Goal: Contribute content: Add original content to the website for others to see

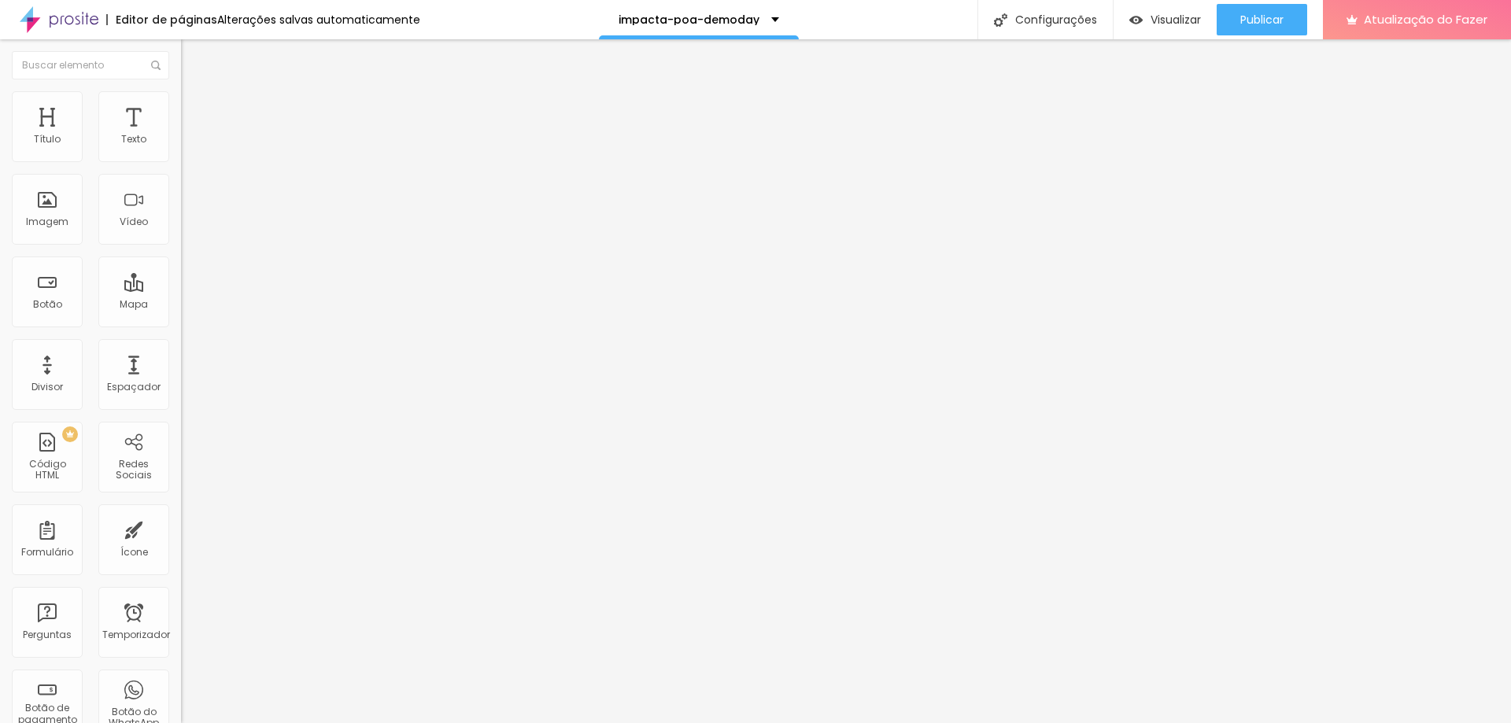
click at [190, 135] on font "Trocar imagem" at bounding box center [228, 128] width 76 height 13
click at [342, 723] on div at bounding box center [755, 733] width 1511 height 0
click at [338, 723] on div at bounding box center [755, 733] width 1511 height 0
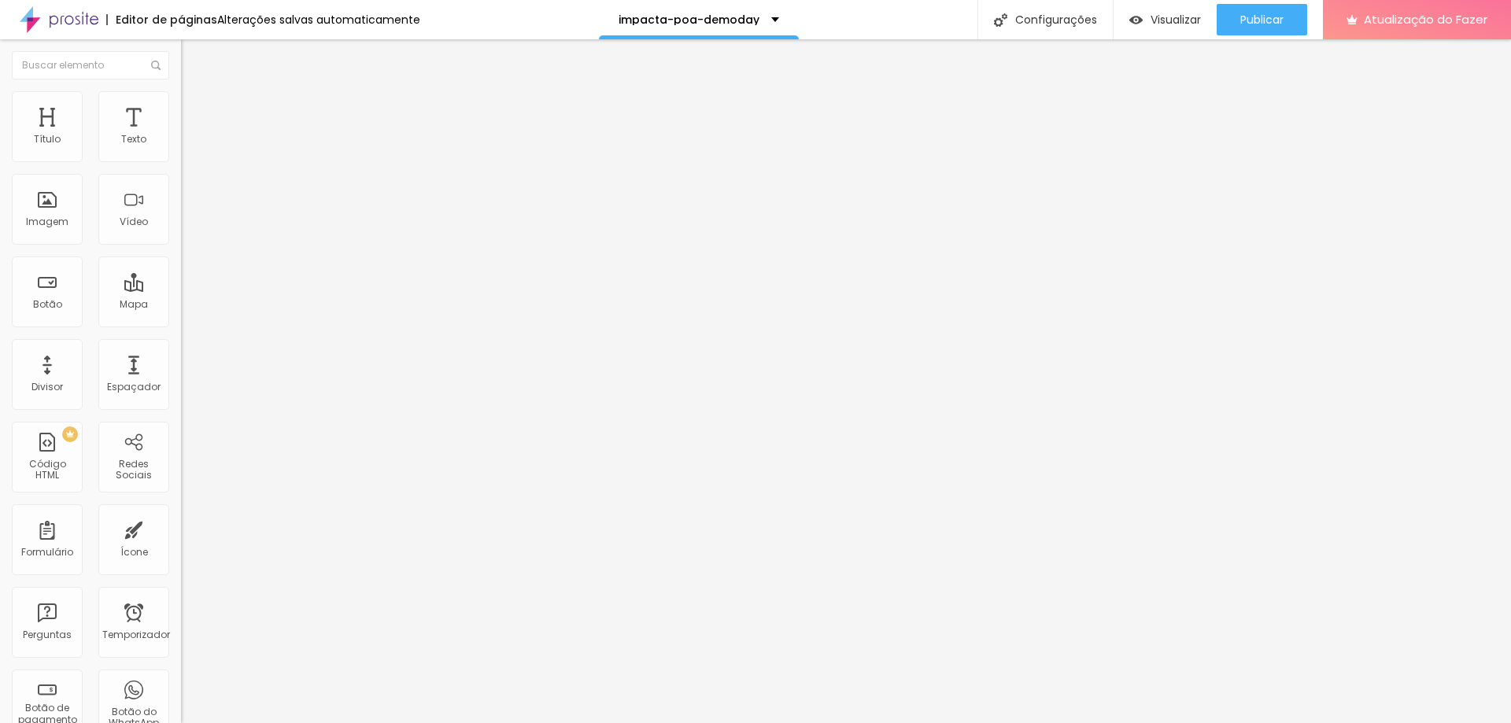
click at [181, 134] on div "Trocar imagem" at bounding box center [271, 128] width 181 height 11
click at [195, 105] on font "Estilo" at bounding box center [207, 101] width 24 height 13
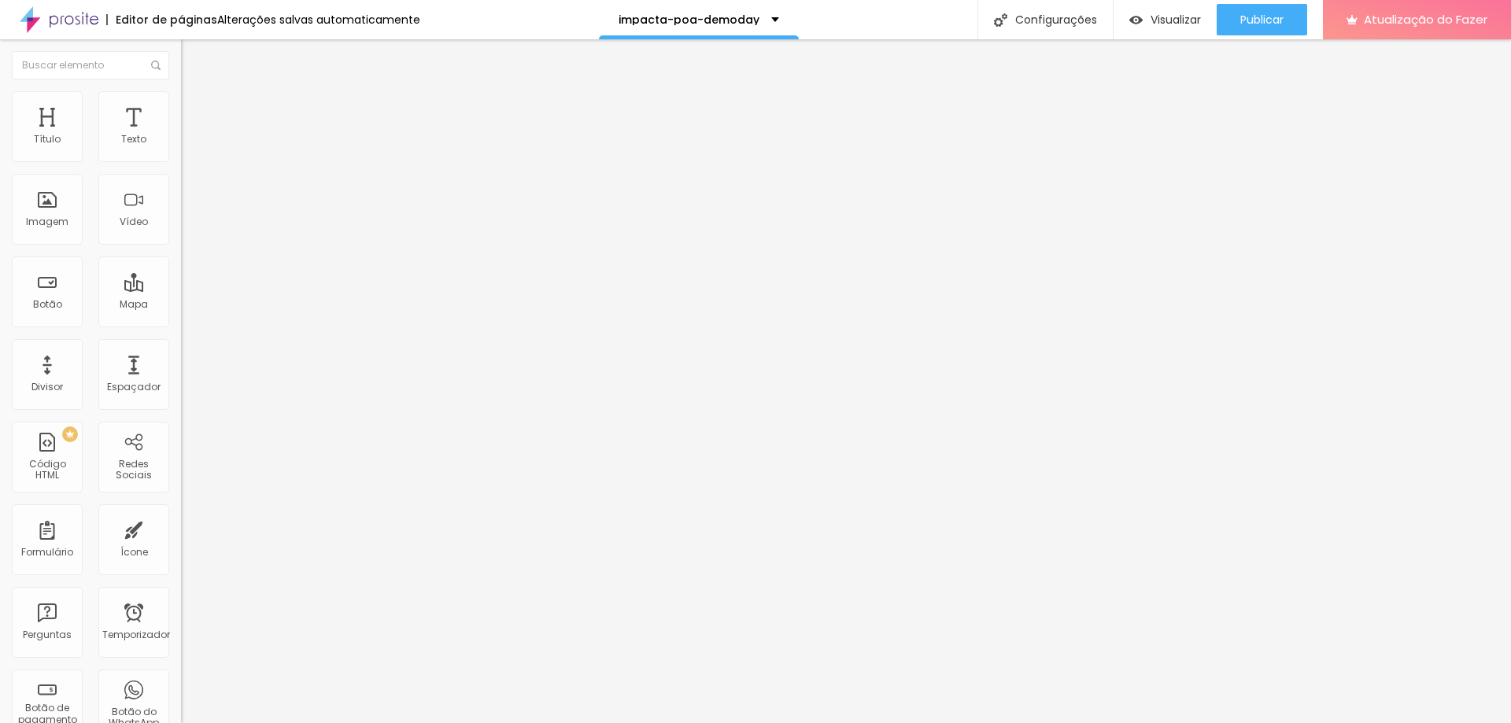
click at [181, 107] on img at bounding box center [188, 114] width 14 height 14
click at [181, 90] on img at bounding box center [188, 83] width 14 height 14
click at [190, 135] on font "Trocar imagem" at bounding box center [228, 128] width 76 height 13
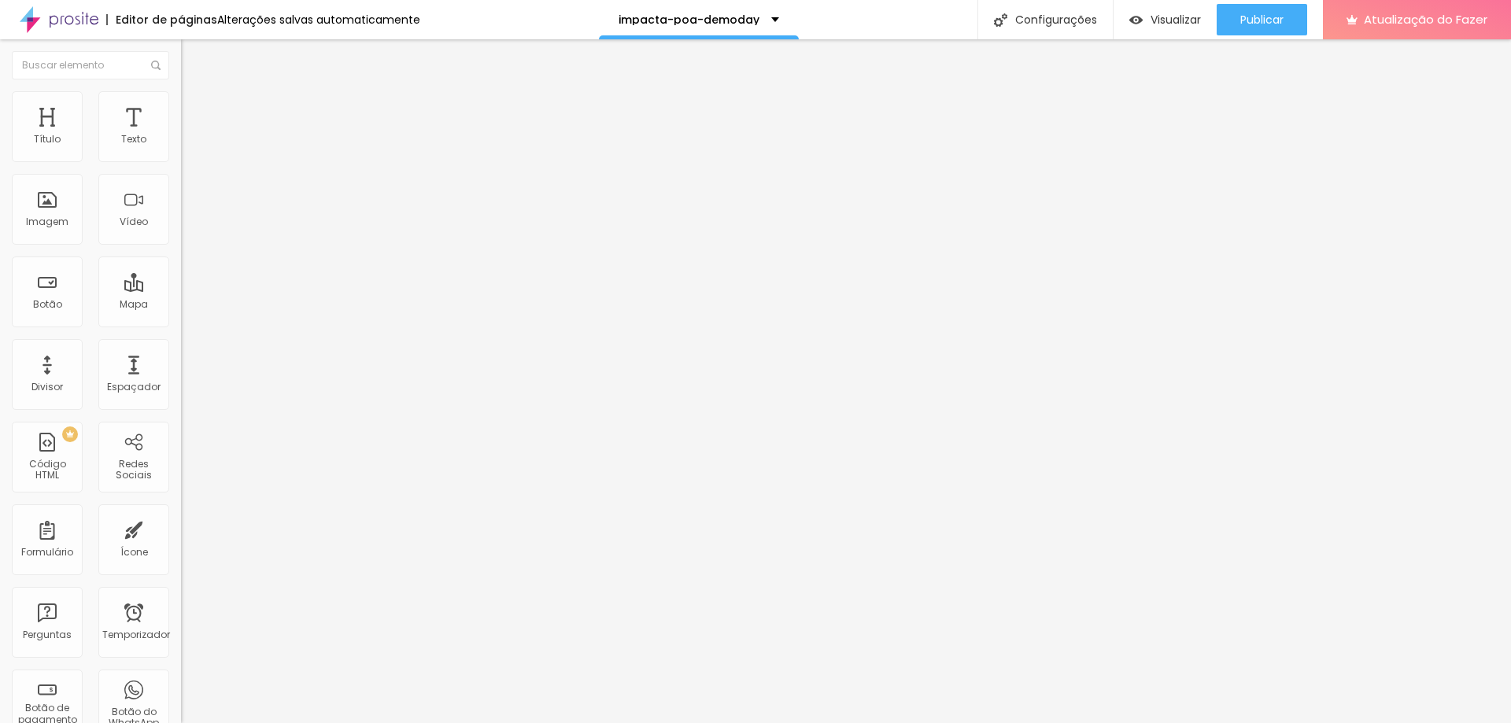
click at [181, 97] on li "Estilo" at bounding box center [271, 99] width 181 height 16
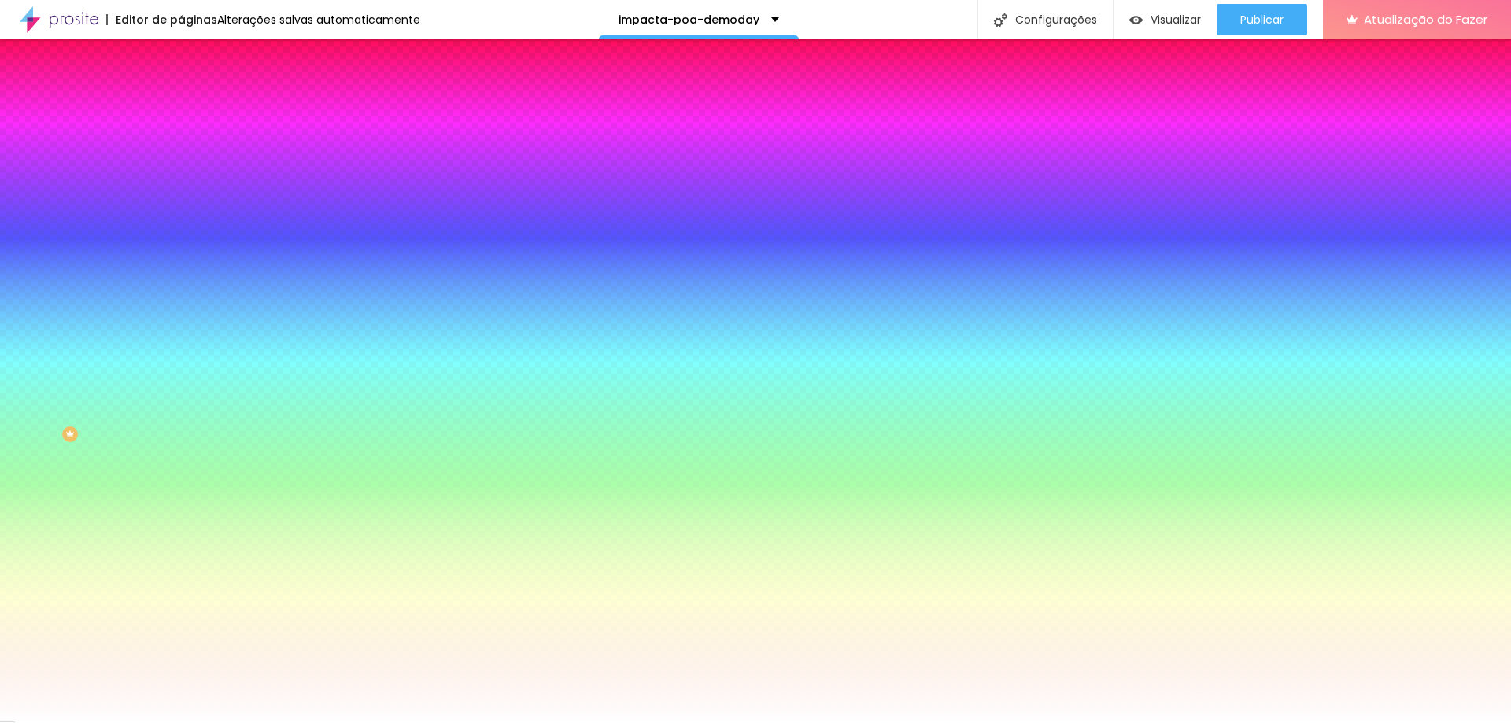
click at [193, 57] on img "button" at bounding box center [199, 57] width 13 height 13
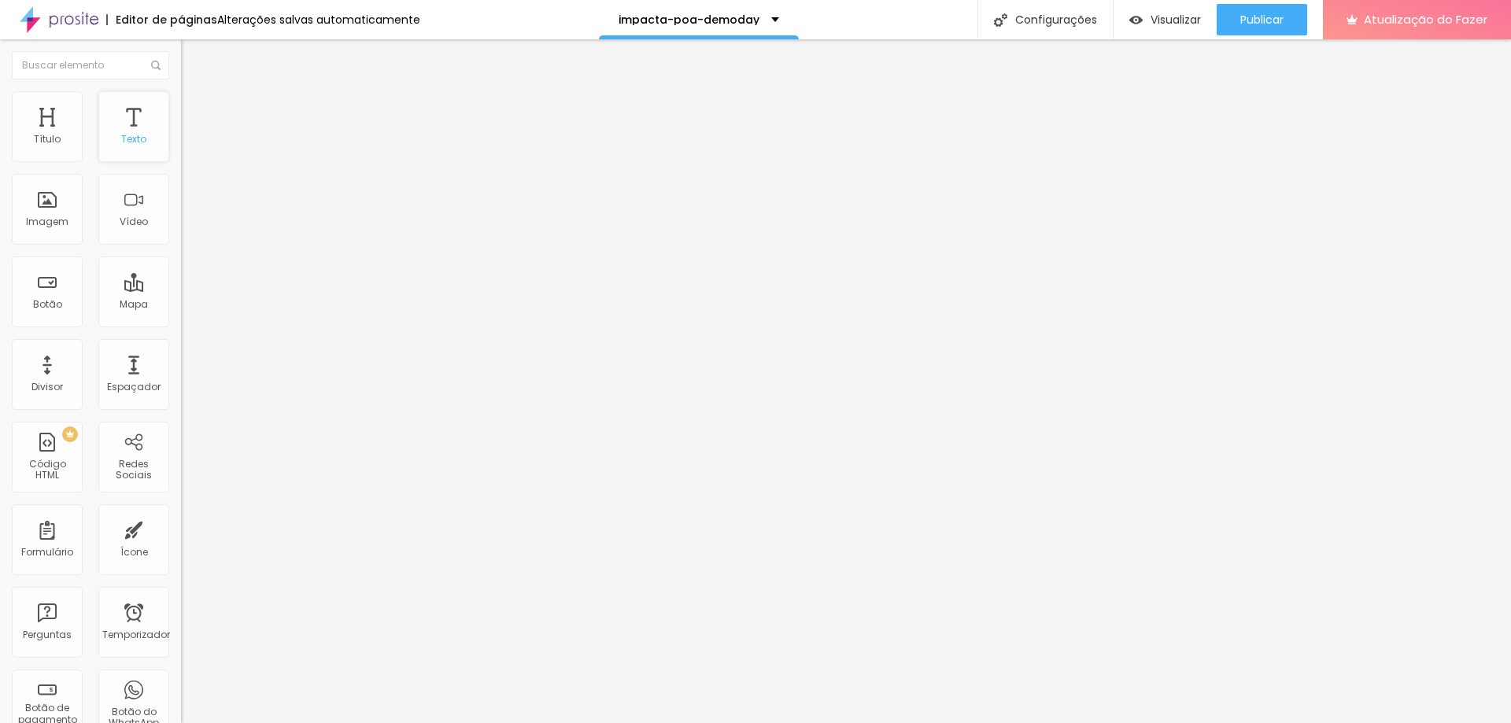
click at [118, 113] on div "Texto" at bounding box center [133, 126] width 71 height 71
click at [193, 51] on img "button" at bounding box center [199, 57] width 13 height 13
click at [136, 137] on div "Texto" at bounding box center [133, 126] width 71 height 71
click at [117, 123] on div "Texto" at bounding box center [133, 126] width 71 height 71
click at [193, 62] on img "button" at bounding box center [199, 57] width 13 height 13
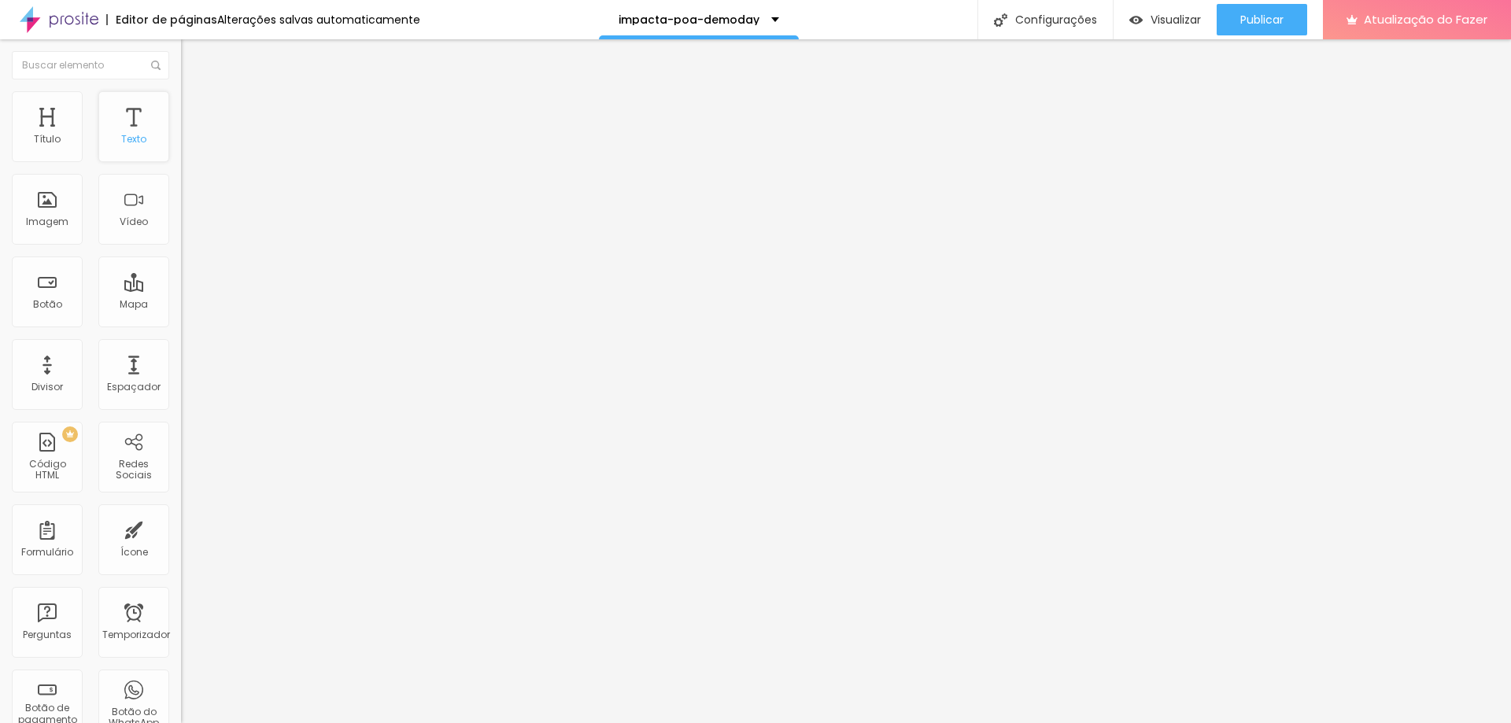
click at [121, 139] on font "Texto" at bounding box center [133, 138] width 25 height 13
click at [190, 135] on font "Trocar imagem" at bounding box center [228, 128] width 76 height 13
click at [1183, 25] on font "Visualizar" at bounding box center [1176, 20] width 50 height 16
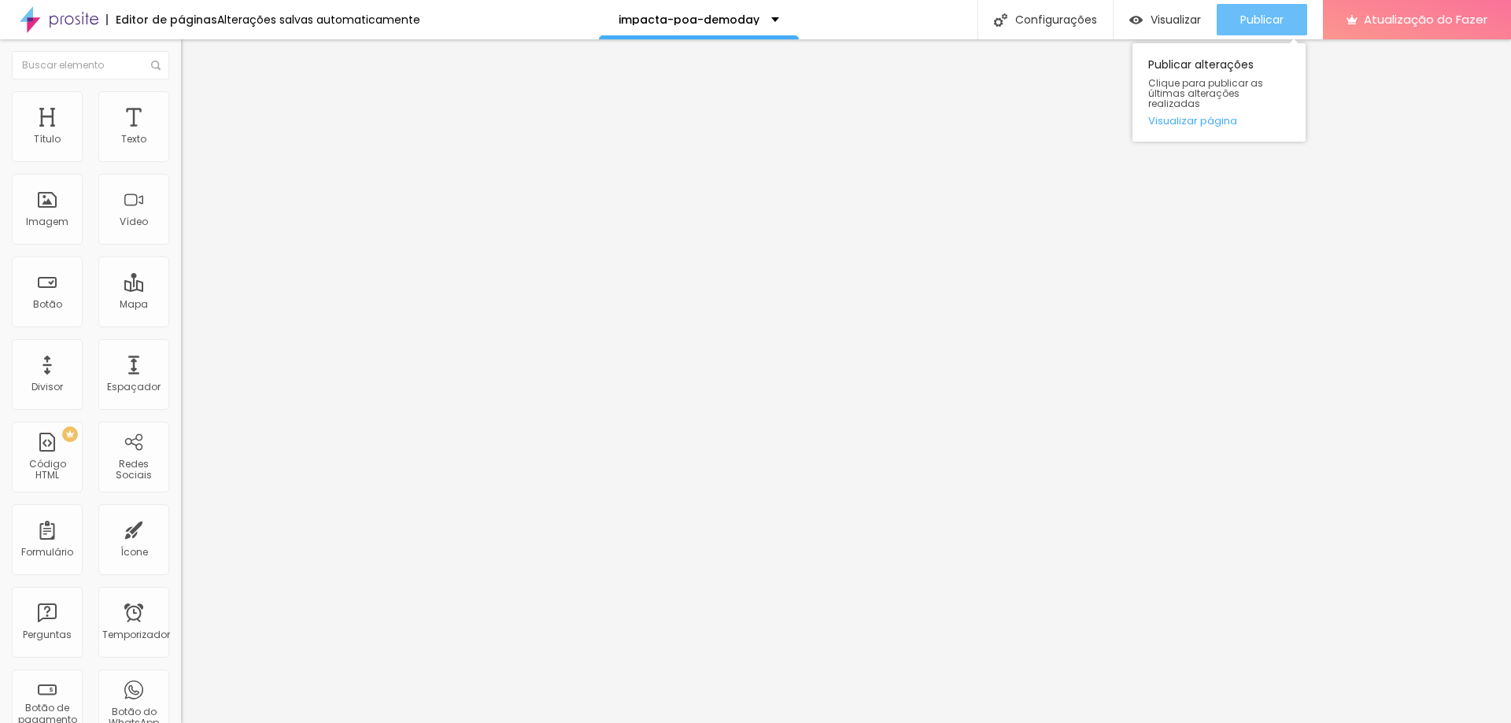
click at [1263, 21] on font "Publicar" at bounding box center [1262, 20] width 43 height 16
click at [1152, 12] on font "Visualizar" at bounding box center [1176, 20] width 50 height 16
click at [1270, 16] on font "Publicar" at bounding box center [1262, 20] width 43 height 16
click at [1268, 25] on font "Publicar" at bounding box center [1262, 20] width 43 height 16
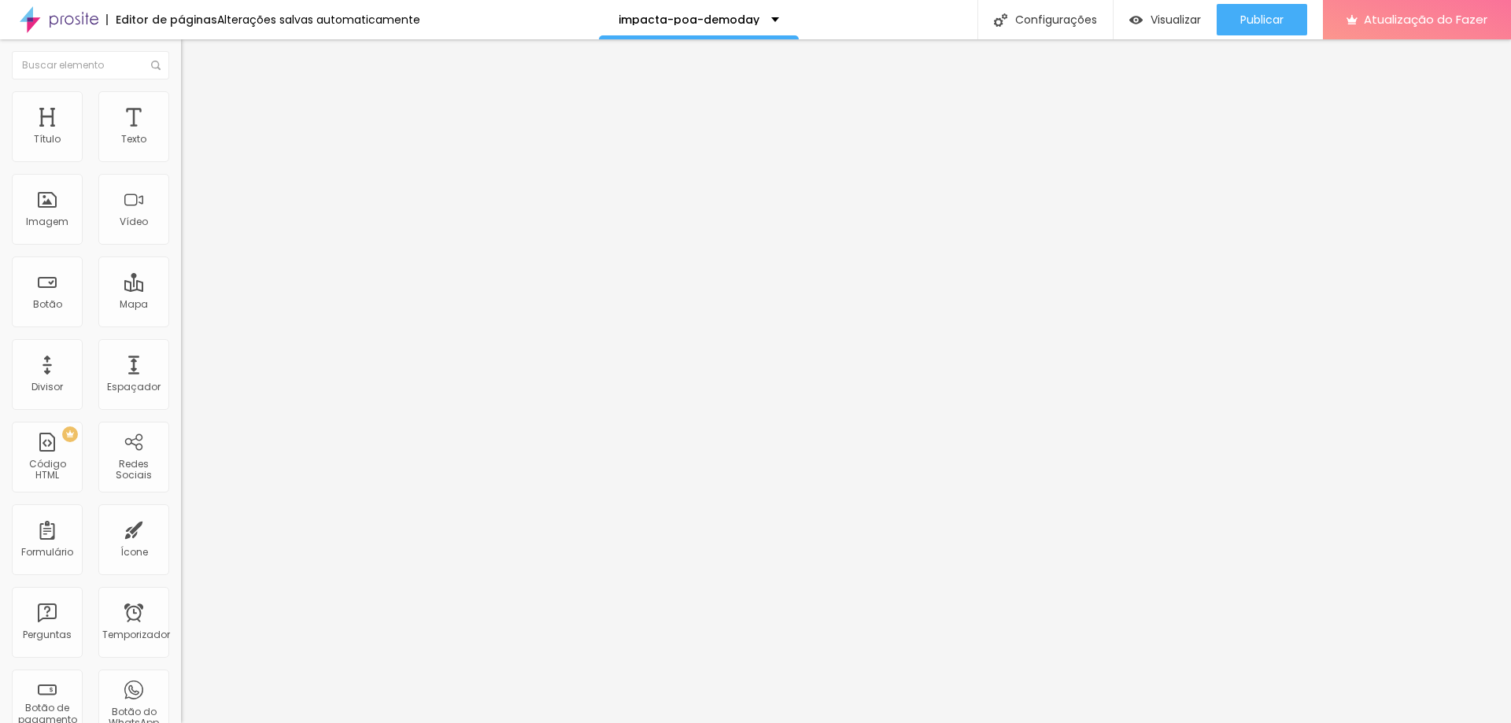
paste input "Xd5W3askKiWc2Yp9rj2IIKwCJgAlRb-C"
type input "[URL][DOMAIN_NAME]"
click at [1278, 19] on font "Publicar" at bounding box center [1262, 20] width 43 height 16
